Goal: Task Accomplishment & Management: Complete application form

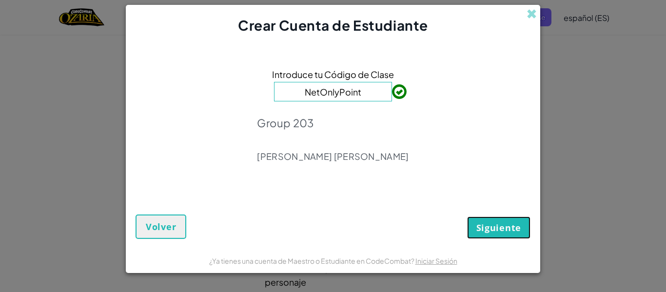
click at [505, 236] on button "Siguiente" at bounding box center [498, 227] width 63 height 22
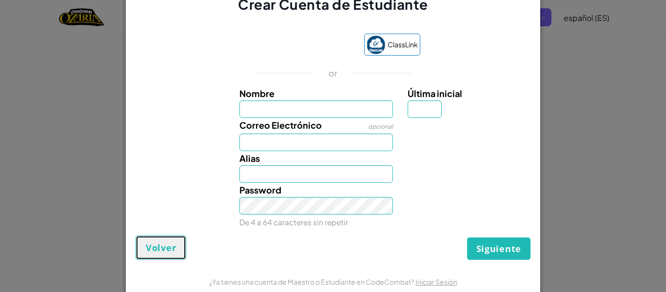
click at [165, 252] on span "Volver" at bounding box center [161, 248] width 30 height 12
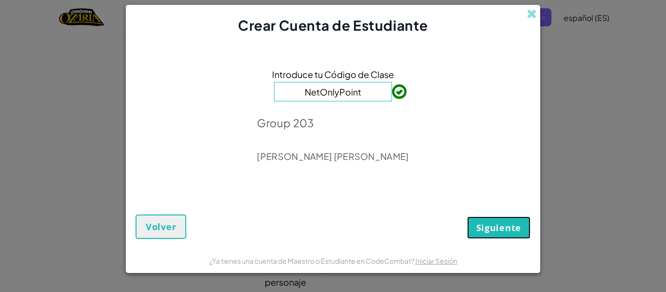
click at [495, 229] on span "Siguiente" at bounding box center [498, 228] width 45 height 12
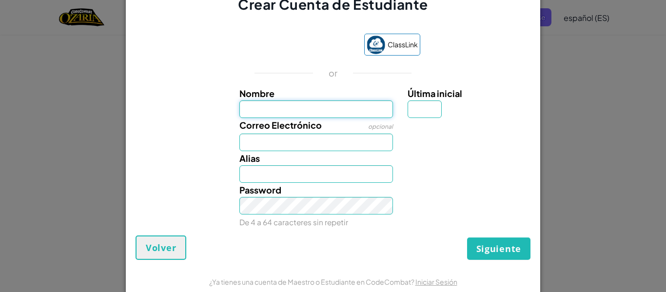
click at [329, 114] on input "Nombre" at bounding box center [316, 109] width 154 height 18
type input "[PERSON_NAME]"
type input "H"
type input "[EMAIL_ADDRESS][DOMAIN_NAME]"
type input "[PERSON_NAME]"
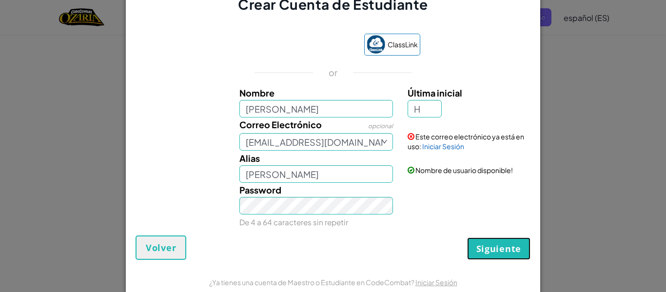
click at [487, 251] on span "Siguiente" at bounding box center [498, 249] width 45 height 12
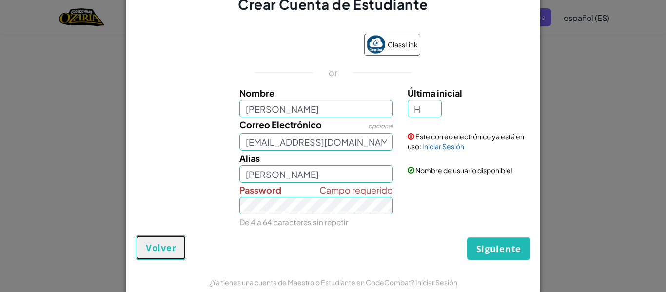
click at [152, 251] on span "Volver" at bounding box center [161, 248] width 30 height 12
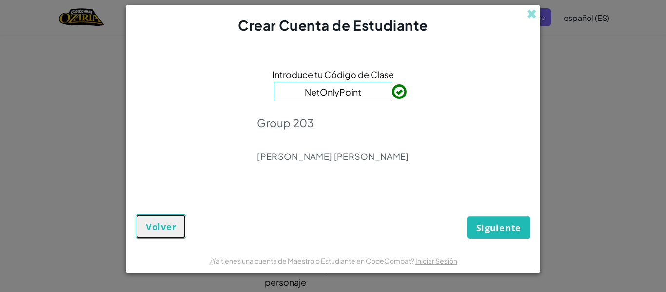
click at [164, 228] on span "Volver" at bounding box center [161, 227] width 30 height 12
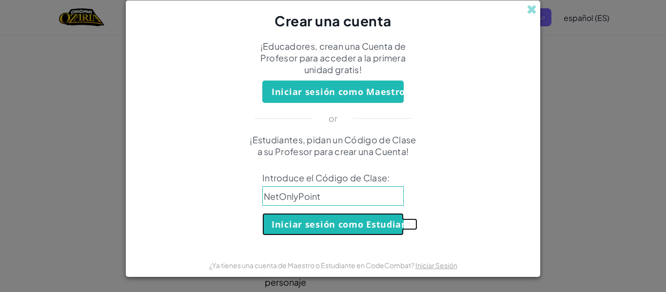
click at [319, 221] on button "Iniciar sesión como Estudiante" at bounding box center [332, 224] width 141 height 22
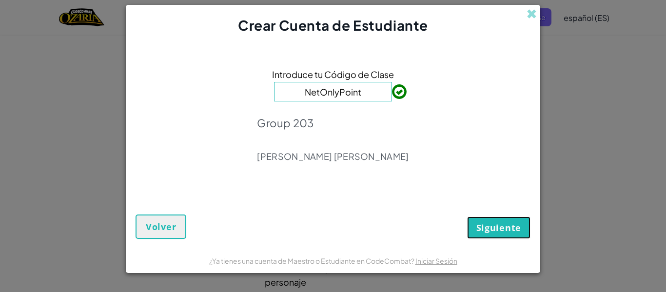
click at [490, 237] on button "Siguiente" at bounding box center [498, 227] width 63 height 22
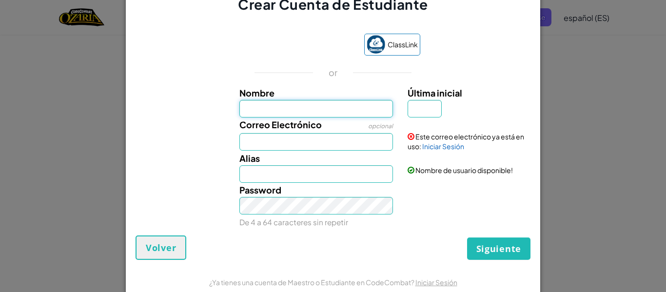
click at [283, 116] on input "Nombre" at bounding box center [316, 109] width 154 height 18
click at [449, 150] on link "Iniciar Sesión" at bounding box center [443, 146] width 42 height 9
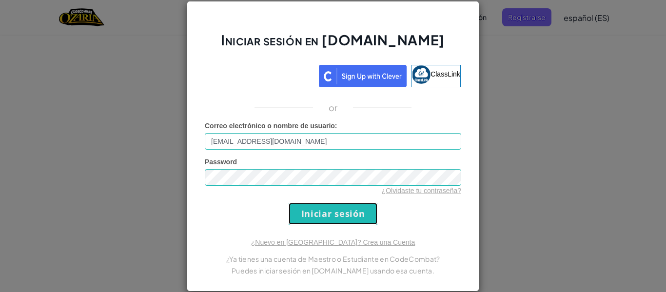
click at [310, 220] on input "Iniciar sesión" at bounding box center [332, 214] width 89 height 22
